Goal: Submit feedback/report problem: Submit feedback/report problem

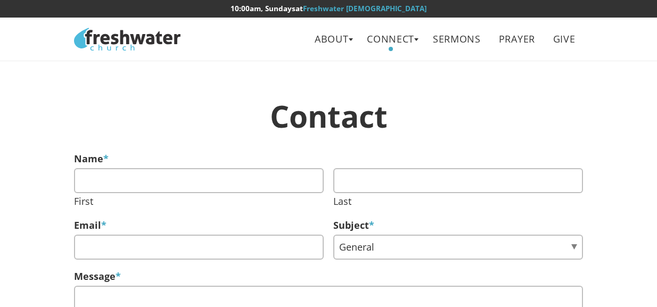
scroll to position [213, 0]
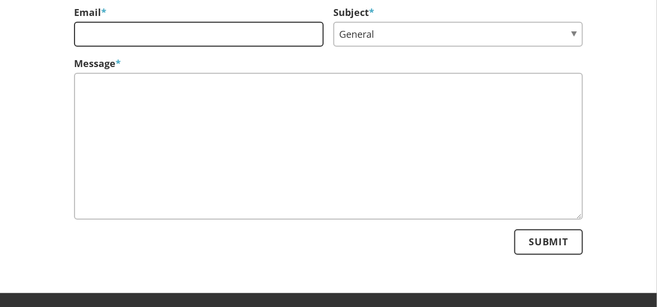
click at [129, 39] on input "Email *" at bounding box center [199, 34] width 250 height 25
type input "[EMAIL_ADDRESS][DOMAIN_NAME]"
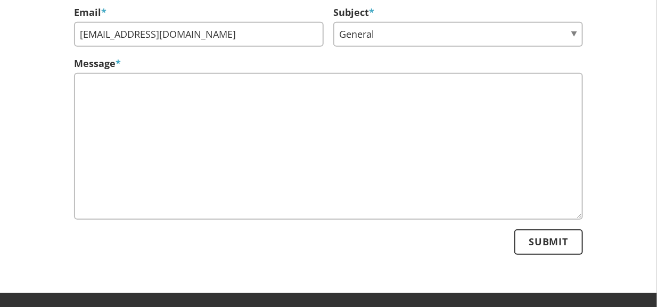
type input "[PERSON_NAME]"
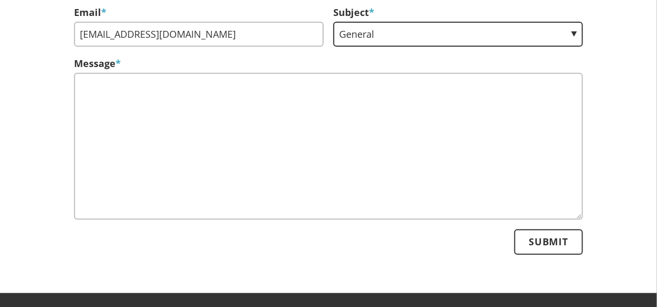
click at [361, 39] on select "General Lifegroups Volunteer Membership" at bounding box center [458, 34] width 250 height 25
click at [333, 22] on select "General Lifegroups Volunteer Membership" at bounding box center [458, 34] width 250 height 25
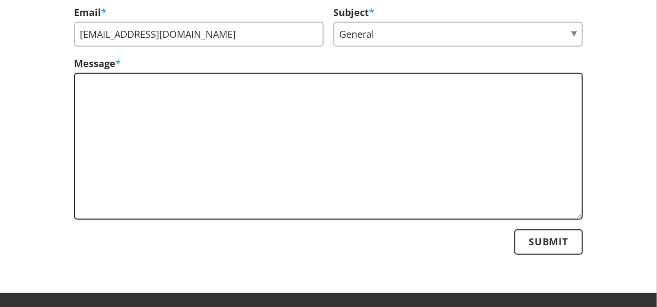
click at [294, 118] on textarea "Message *" at bounding box center [328, 146] width 509 height 147
paste textarea "[DEMOGRAPHIC_DATA][GEOGRAPHIC_DATA], I’ve built and trained an AI employee spec…"
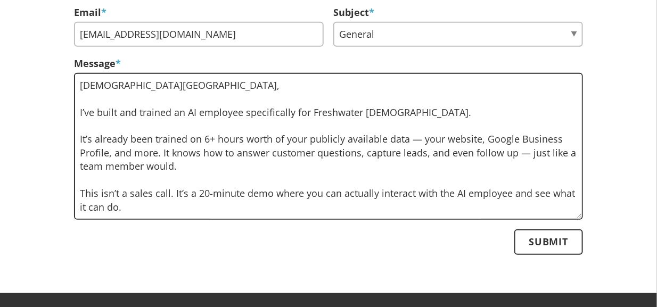
scroll to position [212, 0]
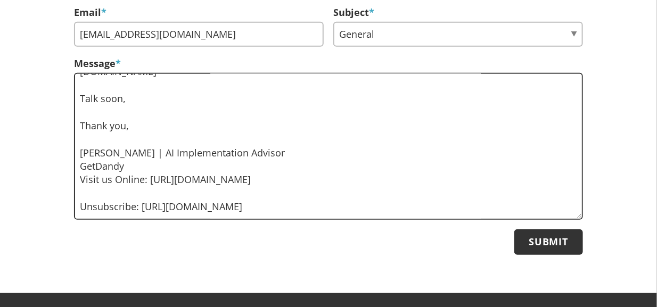
type textarea "[DEMOGRAPHIC_DATA][GEOGRAPHIC_DATA], I’ve built and trained an AI employee spec…"
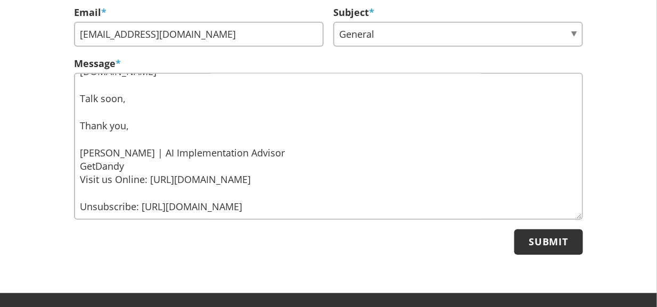
click at [526, 232] on input "Submit" at bounding box center [548, 241] width 69 height 25
